Goal: Task Accomplishment & Management: Complete application form

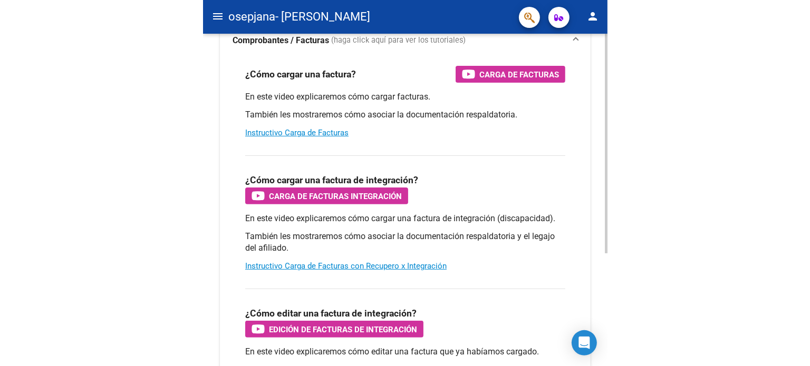
scroll to position [89, 0]
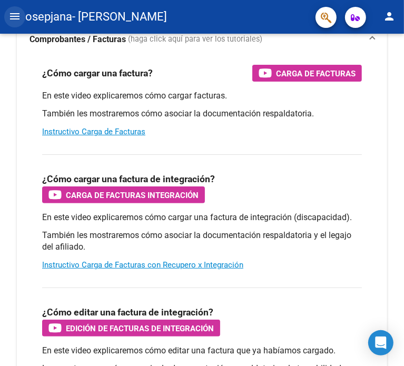
click at [10, 15] on mat-icon "menu" at bounding box center [14, 16] width 13 height 13
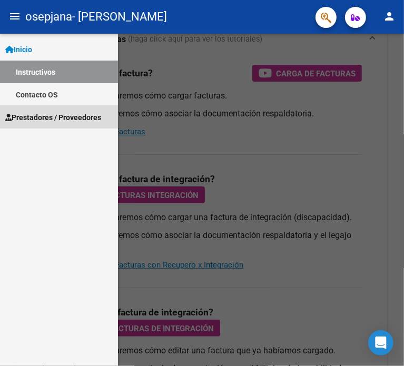
click at [43, 112] on span "Prestadores / Proveedores" at bounding box center [53, 118] width 96 height 12
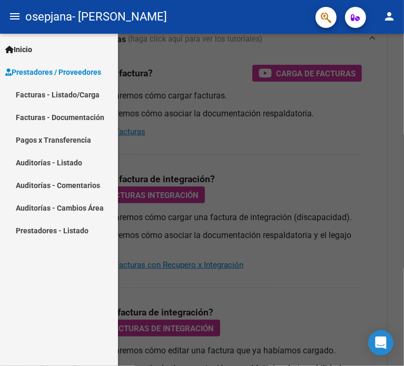
click at [40, 96] on link "Facturas - Listado/Carga" at bounding box center [59, 94] width 118 height 23
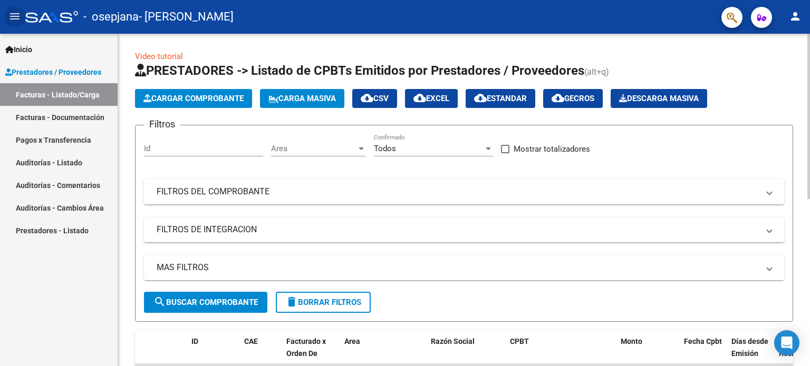
click at [213, 102] on span "Cargar Comprobante" at bounding box center [193, 98] width 100 height 9
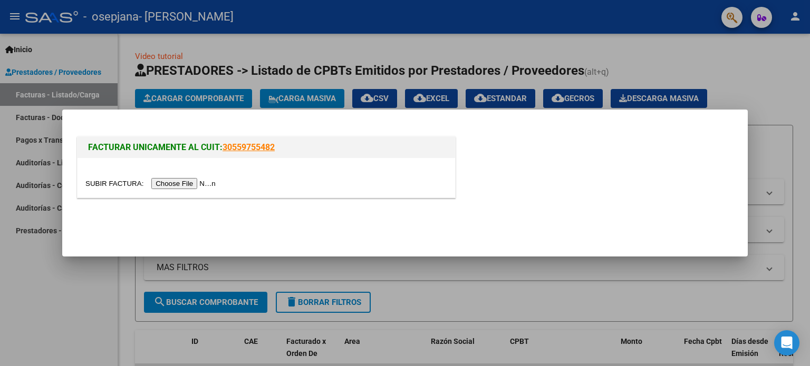
click at [199, 189] on input "file" at bounding box center [151, 183] width 133 height 11
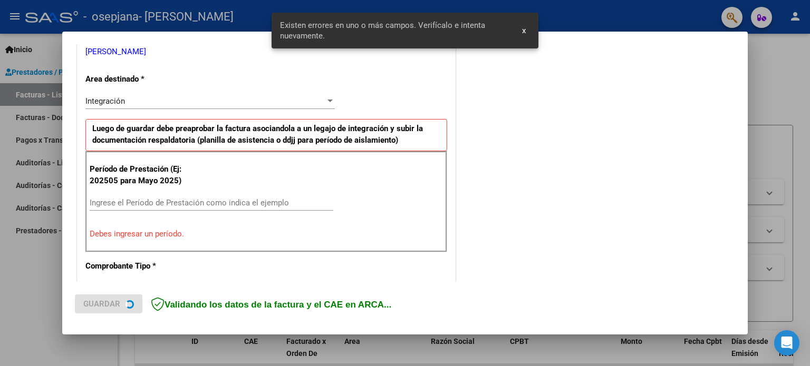
scroll to position [247, 0]
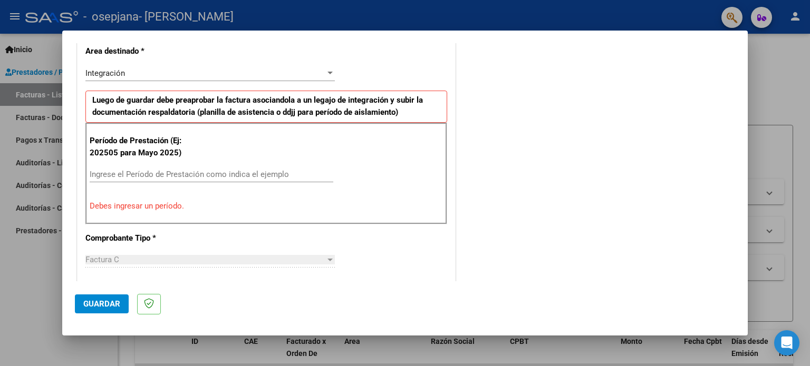
click at [135, 172] on input "Ingrese el Período de Prestación como indica el ejemplo" at bounding box center [212, 174] width 244 height 9
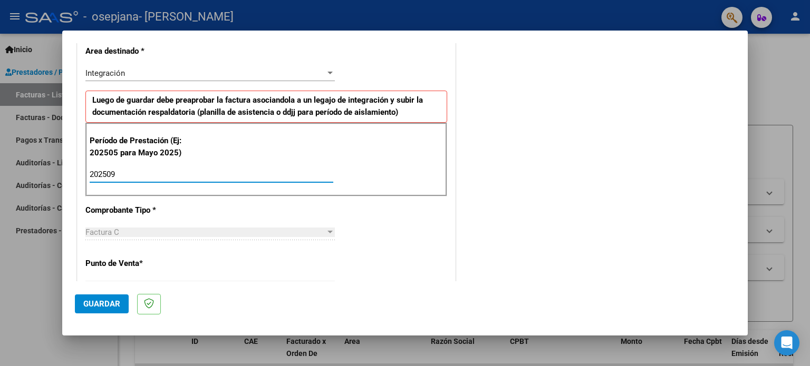
type input "202509"
click at [368, 204] on div "CUIT * 27-38396374-0 Ingresar CUIT ANALISIS PRESTADOR [PERSON_NAME] [PERSON_NAM…" at bounding box center [265, 325] width 377 height 793
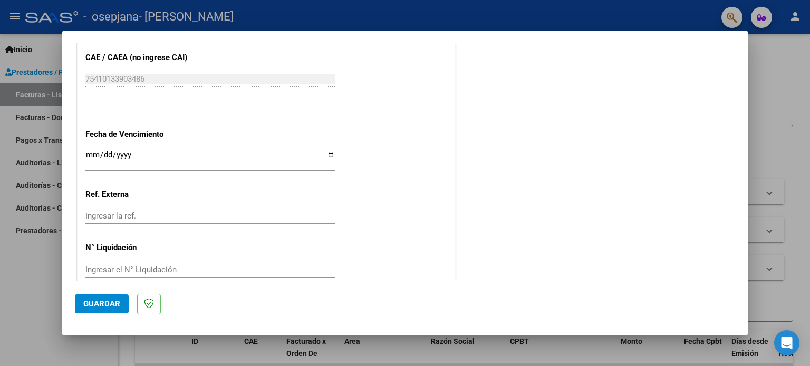
scroll to position [688, 0]
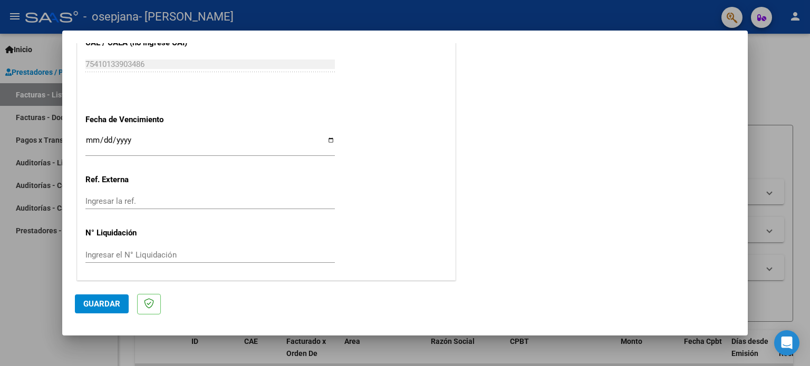
click at [91, 302] on span "Guardar" at bounding box center [101, 303] width 37 height 9
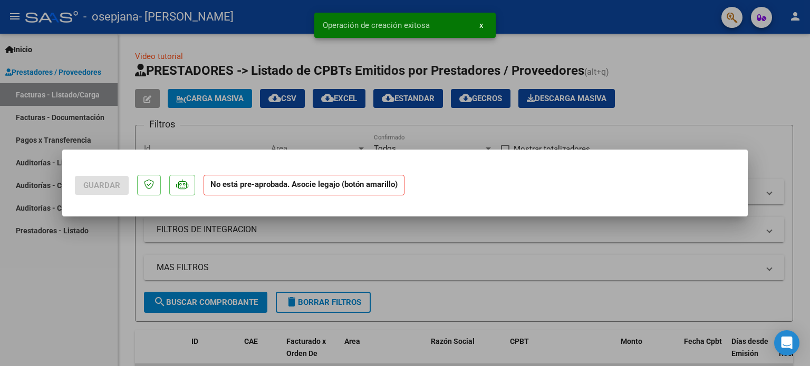
scroll to position [0, 0]
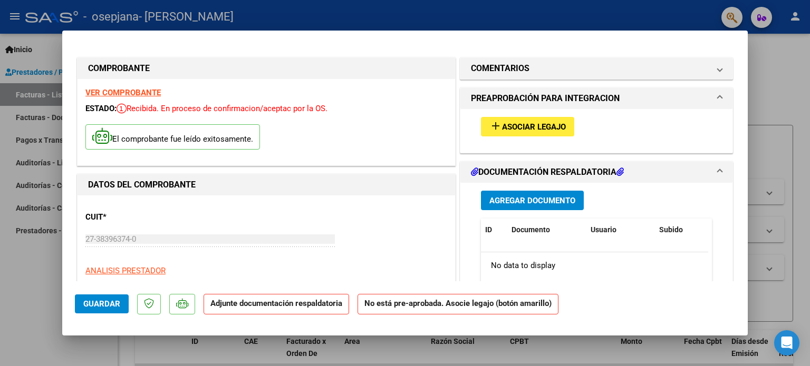
click at [404, 124] on span "Asociar Legajo" at bounding box center [534, 126] width 64 height 9
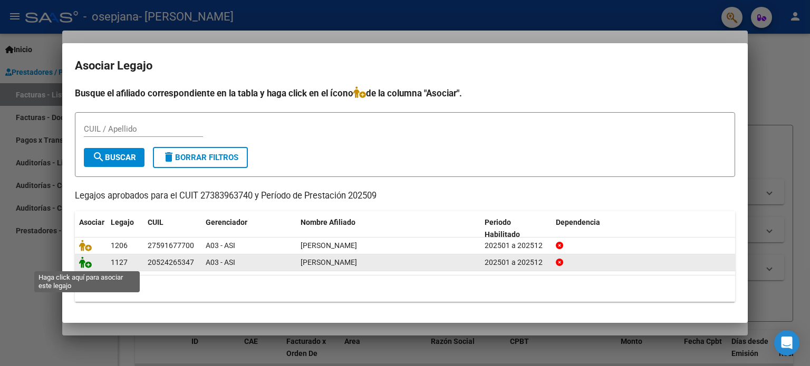
click at [83, 265] on icon at bounding box center [85, 263] width 13 height 12
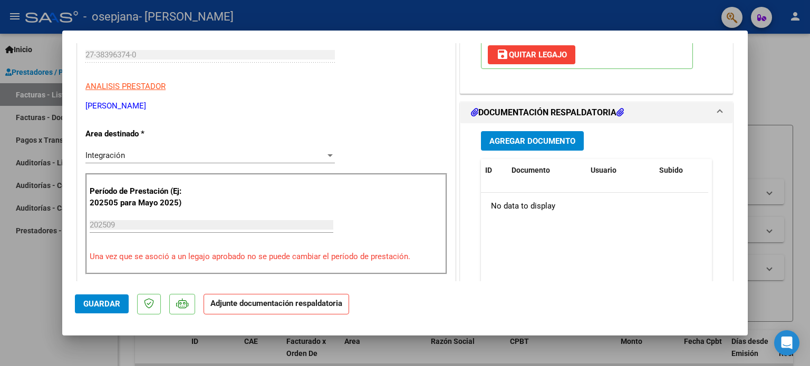
scroll to position [211, 0]
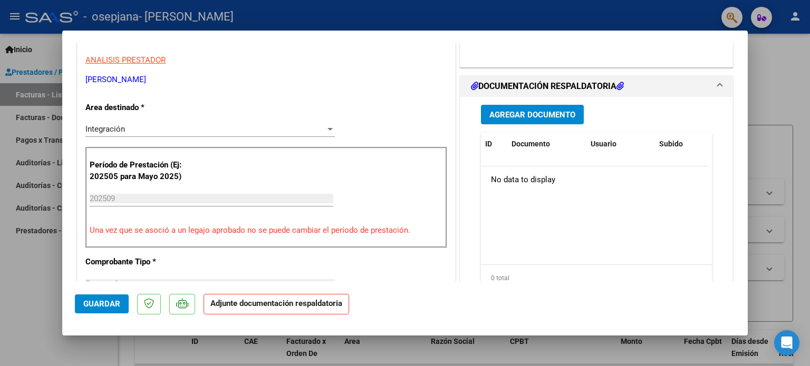
click at [404, 119] on span "Agregar Documento" at bounding box center [532, 114] width 86 height 9
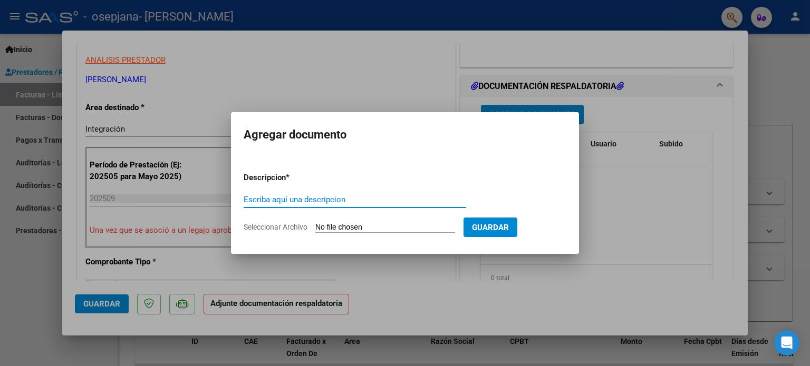
click at [304, 229] on span "Seleccionar Archivo" at bounding box center [276, 227] width 64 height 8
click at [315, 229] on input "Seleccionar Archivo" at bounding box center [385, 228] width 140 height 10
type input "C:\fakepath\PA [PERSON_NAME] SEPT.pdf"
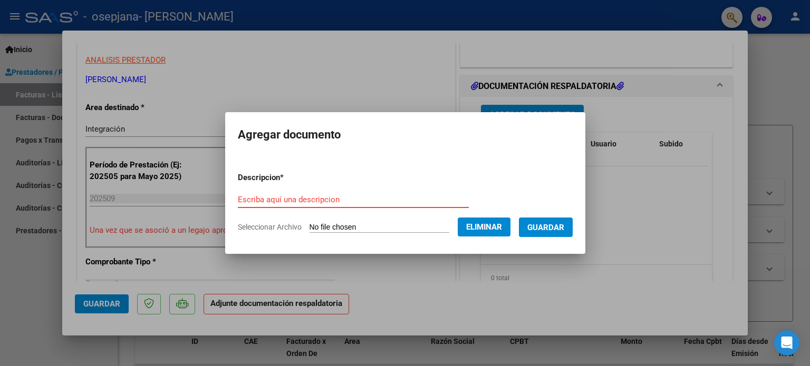
click at [349, 204] on input "Escriba aquí una descripcion" at bounding box center [353, 199] width 231 height 9
type input "planilla de asistencia [PERSON_NAME]"
click at [404, 233] on button "Guardar" at bounding box center [546, 228] width 54 height 20
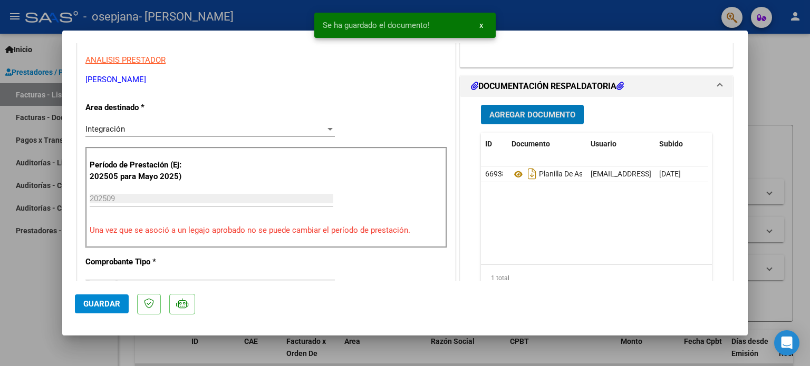
scroll to position [369, 0]
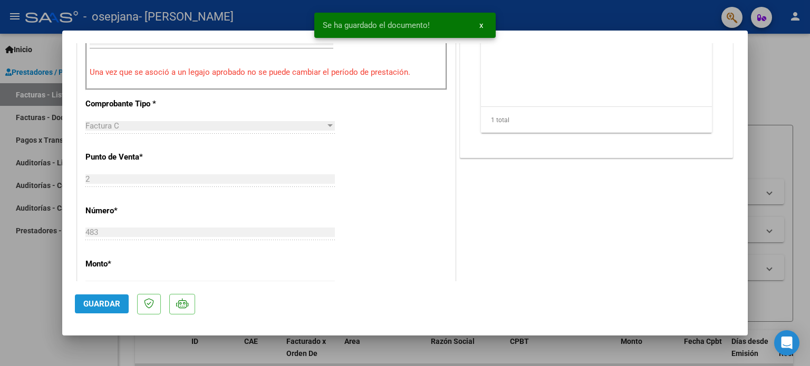
click at [109, 300] on span "Guardar" at bounding box center [101, 303] width 37 height 9
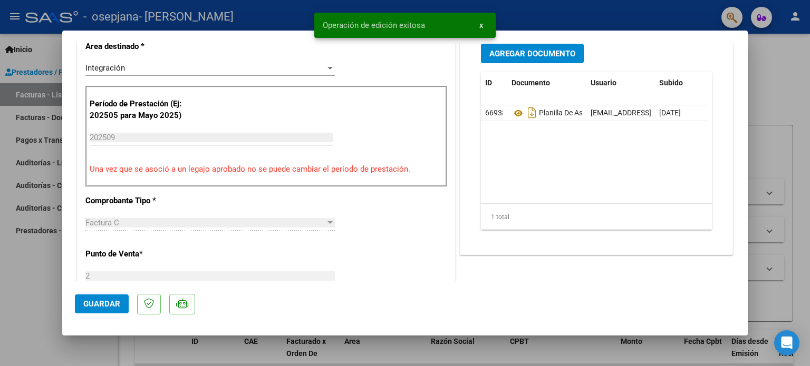
scroll to position [211, 0]
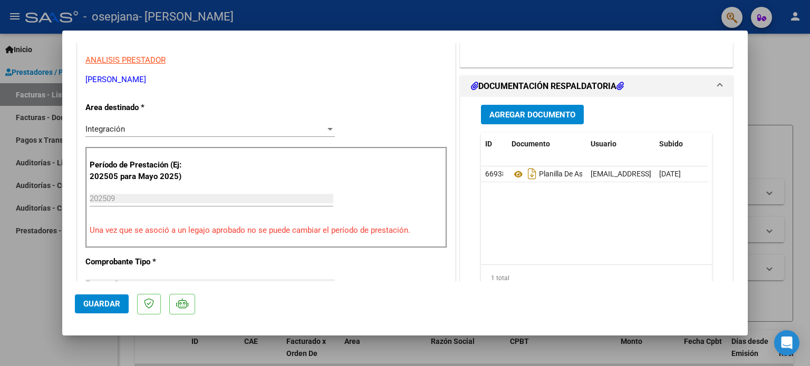
click at [104, 302] on span "Guardar" at bounding box center [101, 303] width 37 height 9
click at [94, 301] on span "Guardar" at bounding box center [101, 303] width 37 height 9
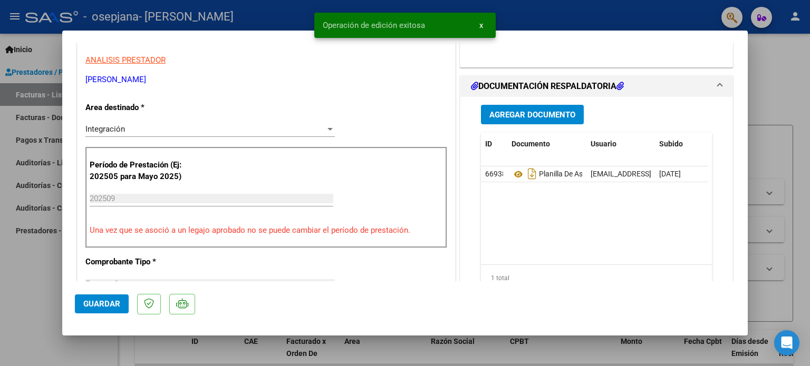
click at [42, 250] on div at bounding box center [405, 183] width 810 height 366
type input "$ 0,00"
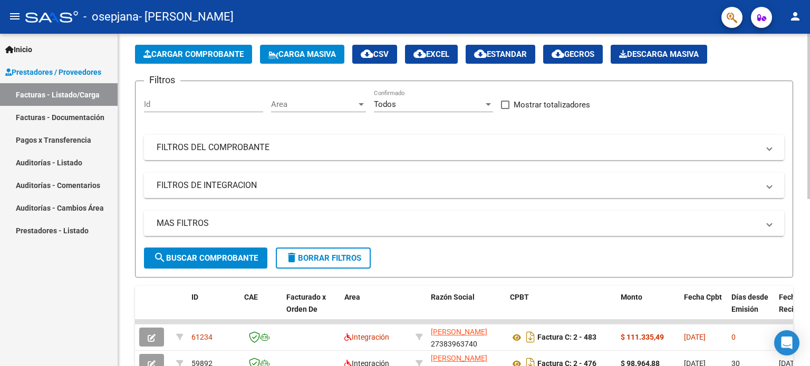
scroll to position [0, 0]
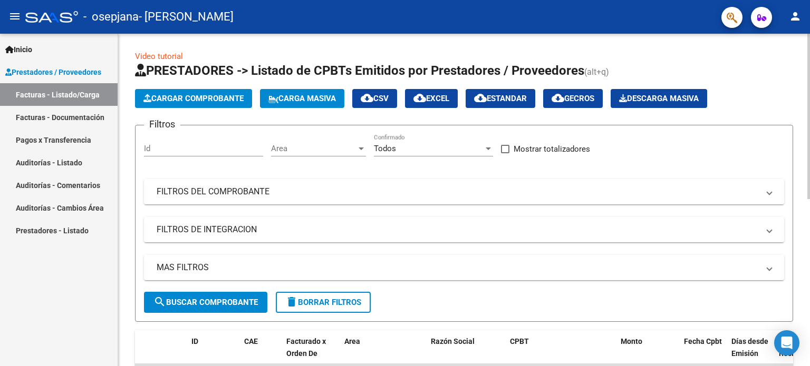
click at [168, 92] on button "Cargar Comprobante" at bounding box center [193, 98] width 117 height 19
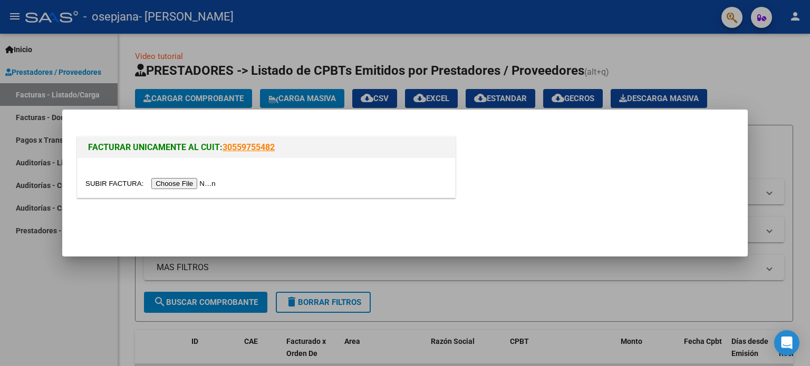
click at [203, 183] on input "file" at bounding box center [151, 183] width 133 height 11
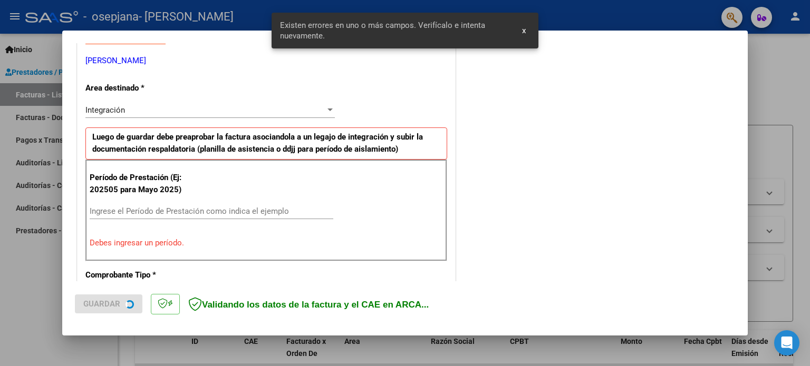
scroll to position [227, 0]
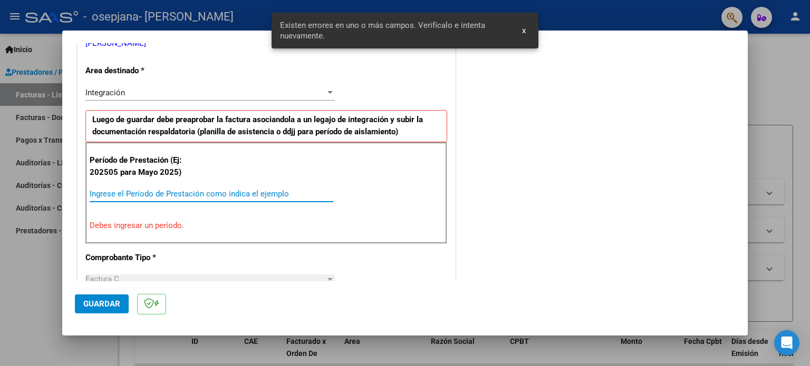
click at [127, 196] on input "Ingrese el Período de Prestación como indica el ejemplo" at bounding box center [212, 193] width 244 height 9
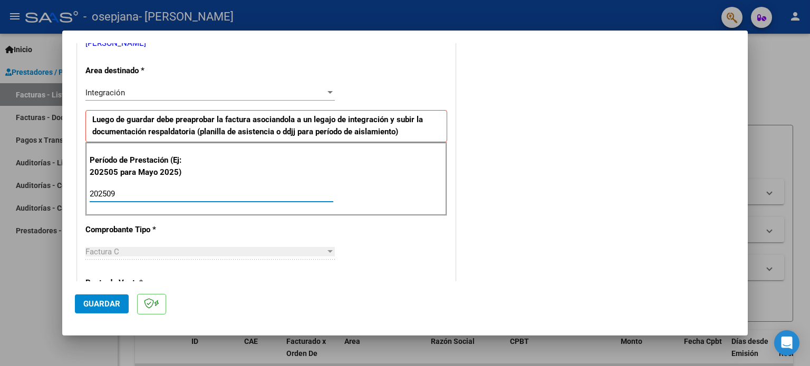
type input "202509"
click at [171, 226] on p "Comprobante Tipo *" at bounding box center [139, 230] width 109 height 12
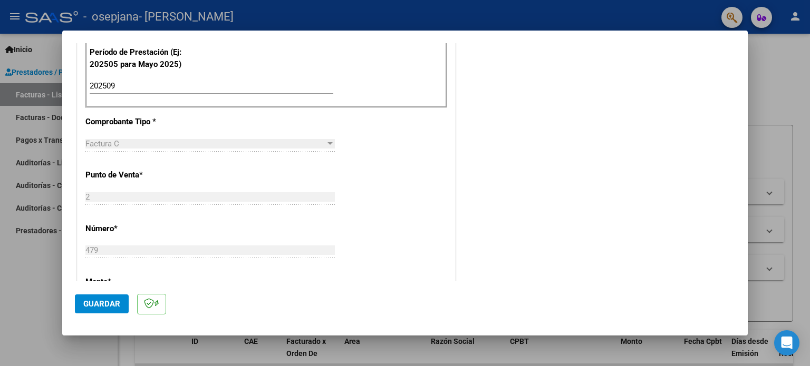
scroll to position [319, 0]
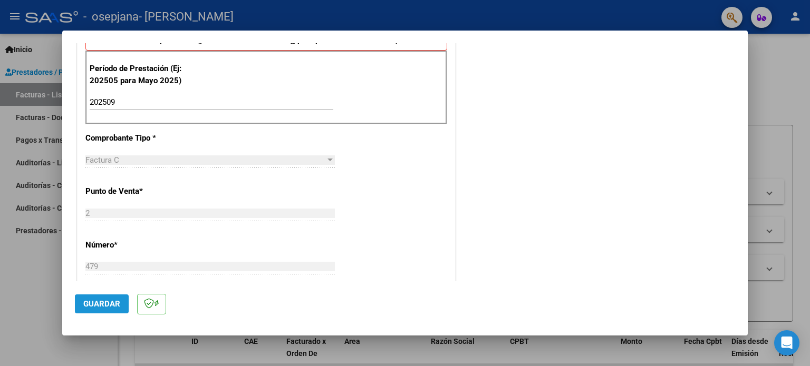
click at [99, 302] on span "Guardar" at bounding box center [101, 303] width 37 height 9
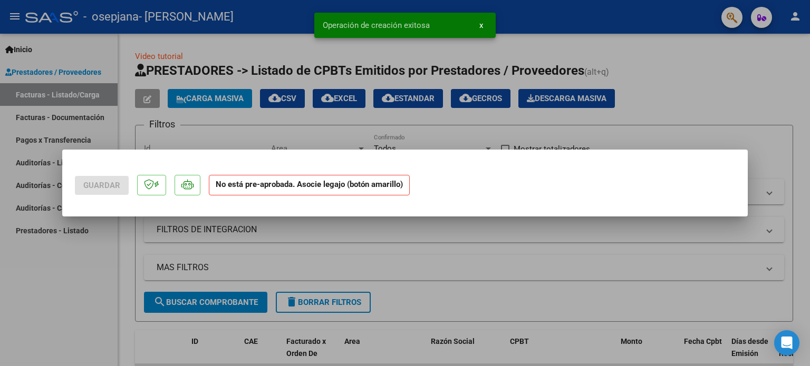
scroll to position [0, 0]
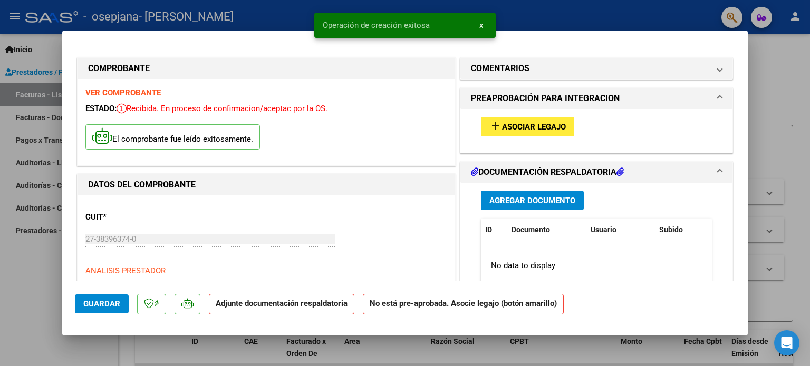
click at [404, 126] on span "Asociar Legajo" at bounding box center [534, 126] width 64 height 9
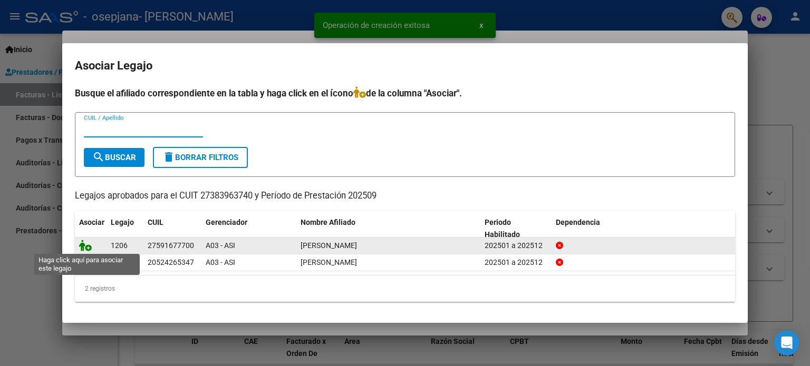
click at [87, 244] on icon at bounding box center [85, 246] width 13 height 12
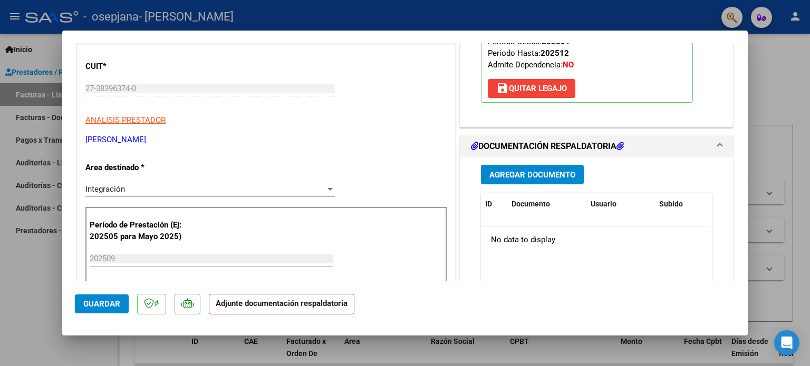
scroll to position [158, 0]
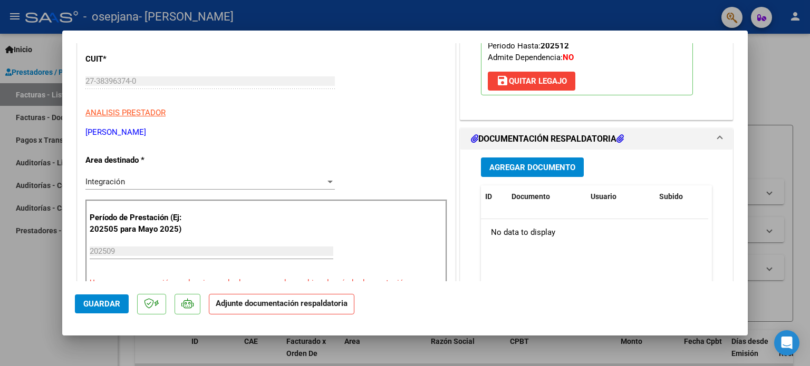
click at [404, 167] on span "Agregar Documento" at bounding box center [532, 167] width 86 height 9
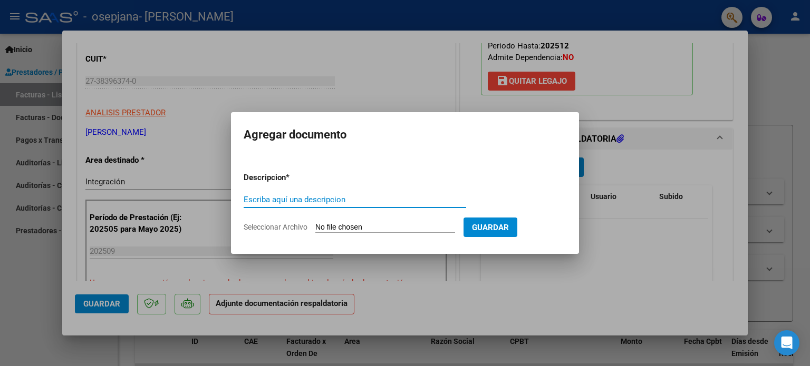
click at [354, 229] on input "Seleccionar Archivo" at bounding box center [385, 228] width 140 height 10
type input "C:\fakepath\PA [PERSON_NAME] SEPTIEMBRE.pdf"
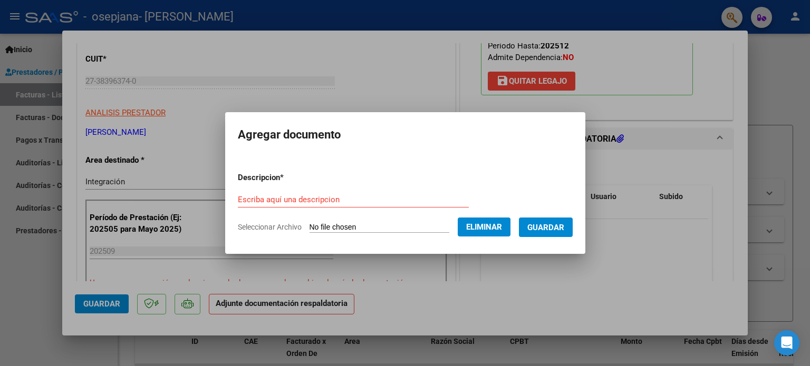
click at [358, 200] on input "Escriba aquí una descripcion" at bounding box center [353, 199] width 231 height 9
type input "planilla de asistencia [PERSON_NAME]"
click at [404, 225] on span "Eliminar" at bounding box center [484, 226] width 36 height 9
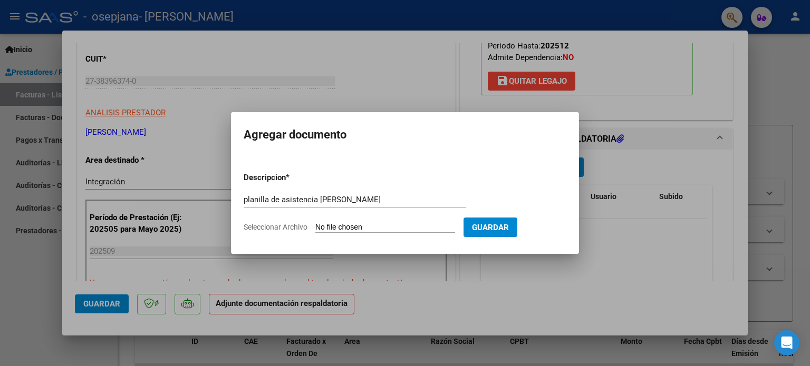
click at [404, 225] on span "Guardar" at bounding box center [490, 227] width 37 height 9
click at [303, 220] on form "Descripcion * planilla de asistencia [PERSON_NAME] Escriba aquí una descripcion…" at bounding box center [405, 202] width 323 height 77
click at [404, 229] on input "Seleccionar Archivo" at bounding box center [385, 228] width 140 height 10
type input "C:\fakepath\PA [PERSON_NAME] SEPTIEMBRE.pdf"
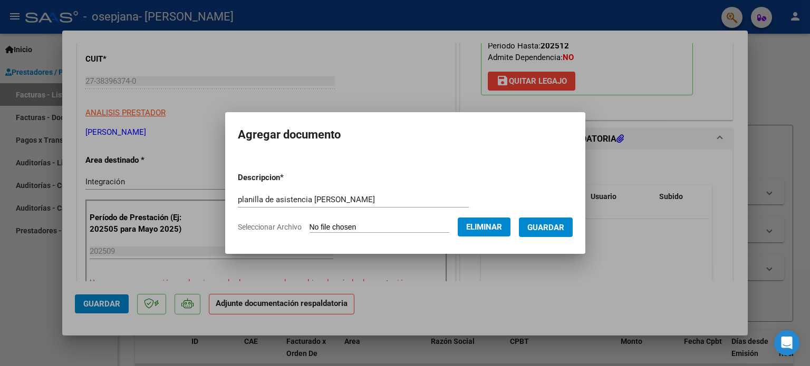
click at [404, 227] on span "Guardar" at bounding box center [545, 227] width 37 height 9
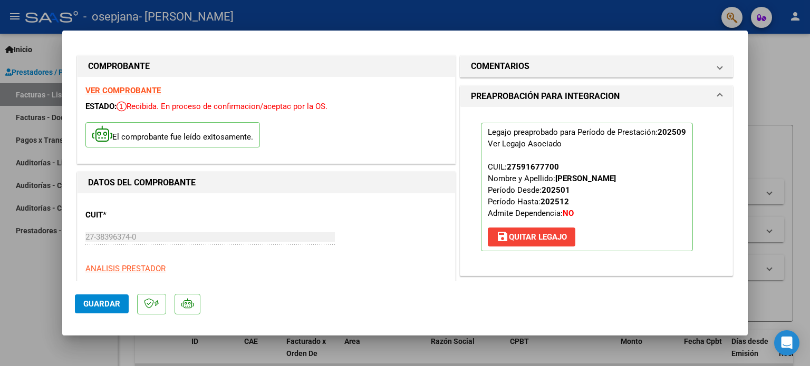
scroll to position [0, 0]
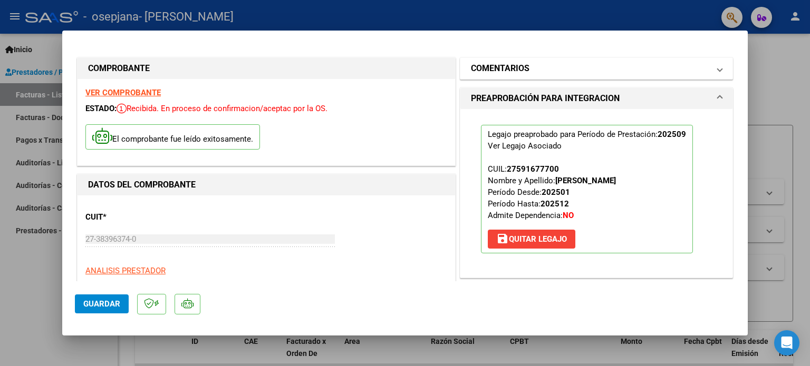
click at [404, 67] on h1 "COMENTARIOS" at bounding box center [500, 68] width 59 height 13
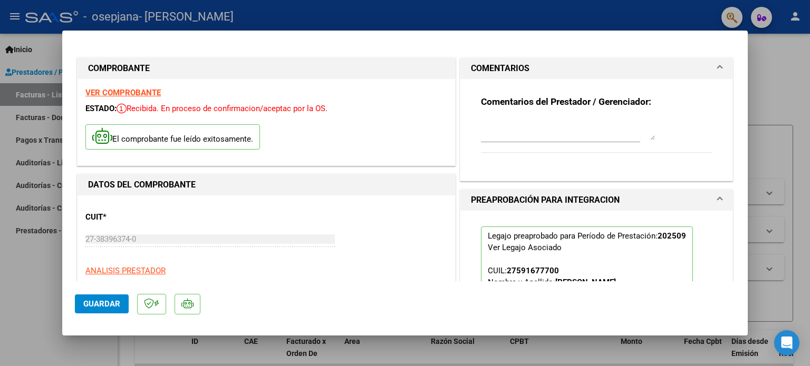
click at [404, 67] on h1 "COMENTARIOS" at bounding box center [500, 68] width 59 height 13
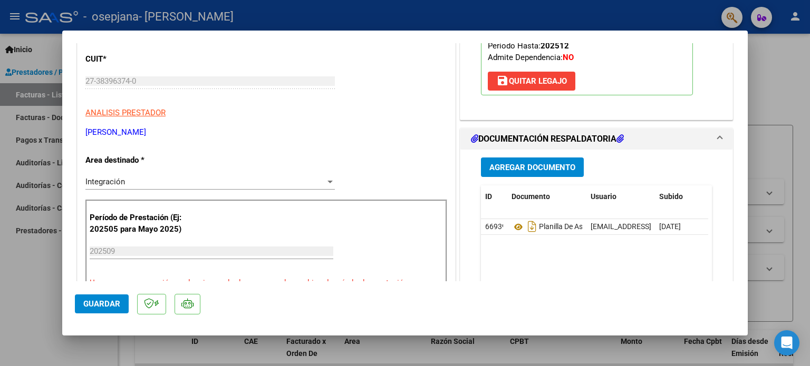
scroll to position [264, 0]
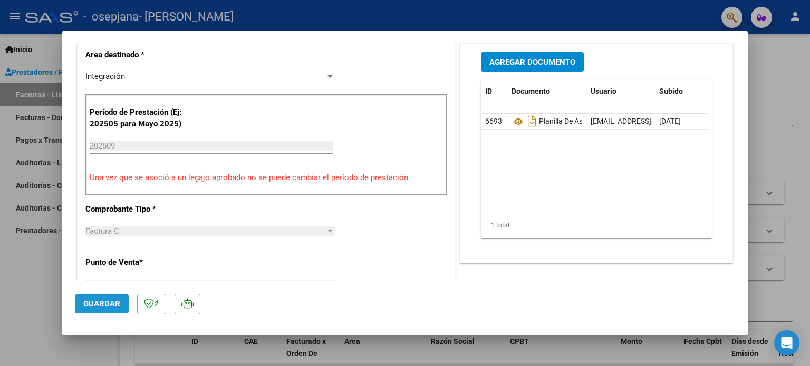
click at [114, 297] on button "Guardar" at bounding box center [102, 304] width 54 height 19
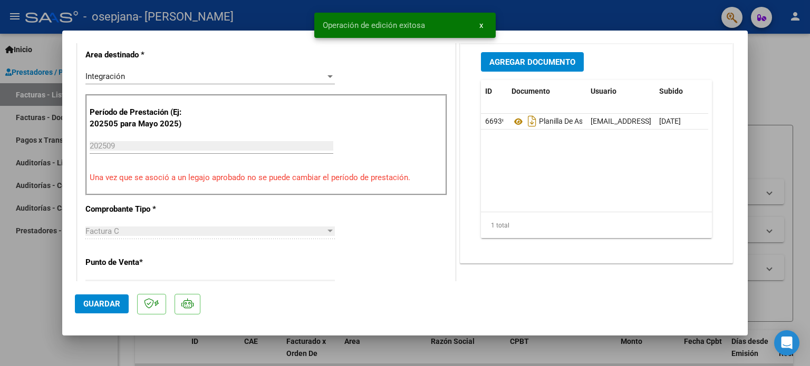
click at [56, 304] on div at bounding box center [405, 183] width 810 height 366
type input "$ 0,00"
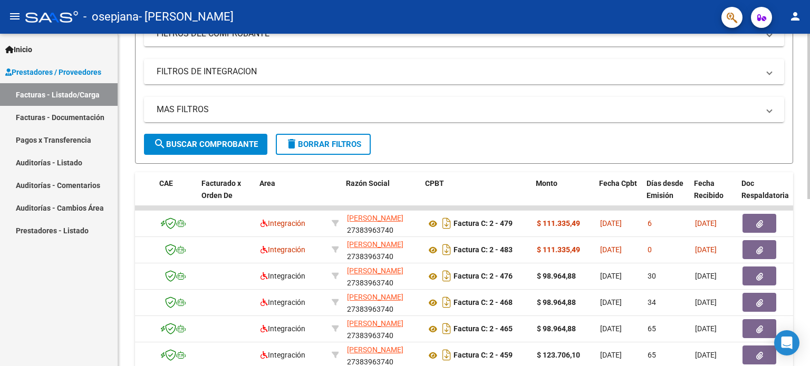
scroll to position [0, 84]
